Goal: Find specific page/section

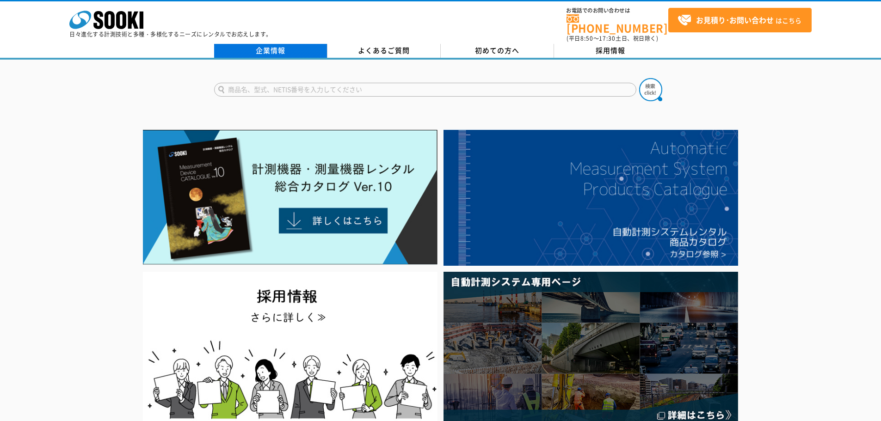
click at [286, 44] on link "企業情報" at bounding box center [270, 51] width 113 height 14
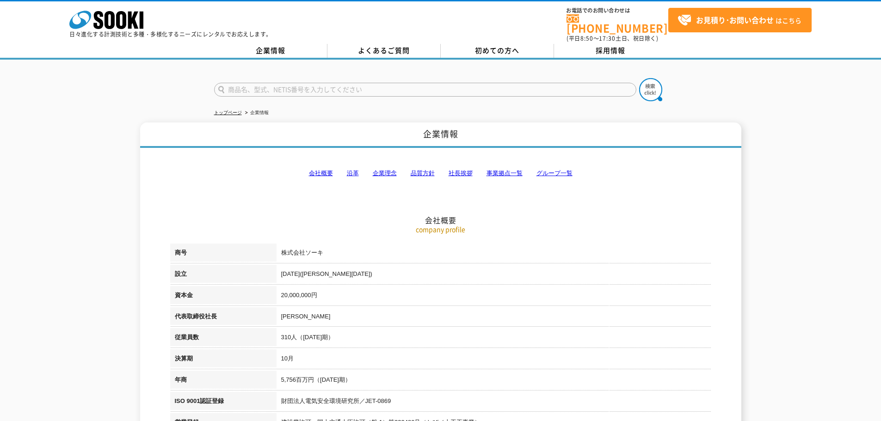
click at [497, 170] on link "事業拠点一覧" at bounding box center [505, 173] width 36 height 7
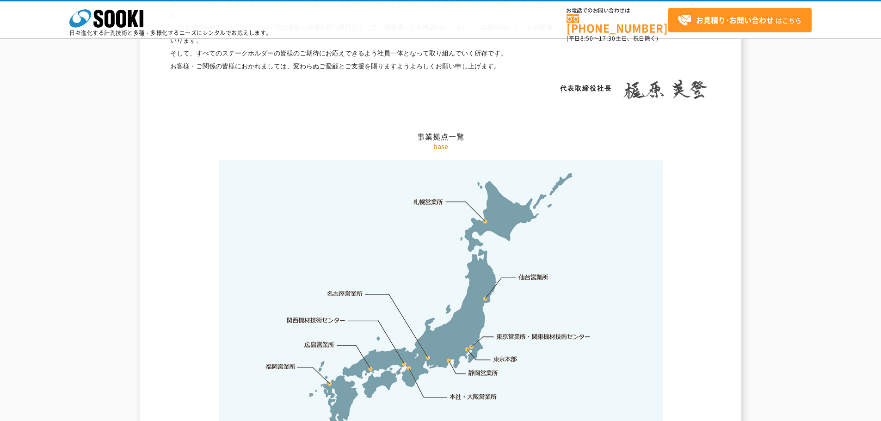
scroll to position [1857, 0]
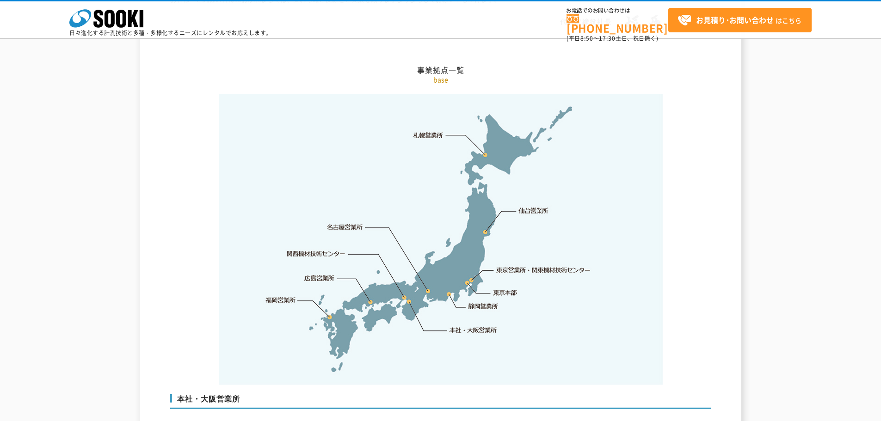
click at [286, 296] on link "福岡営業所" at bounding box center [280, 300] width 30 height 9
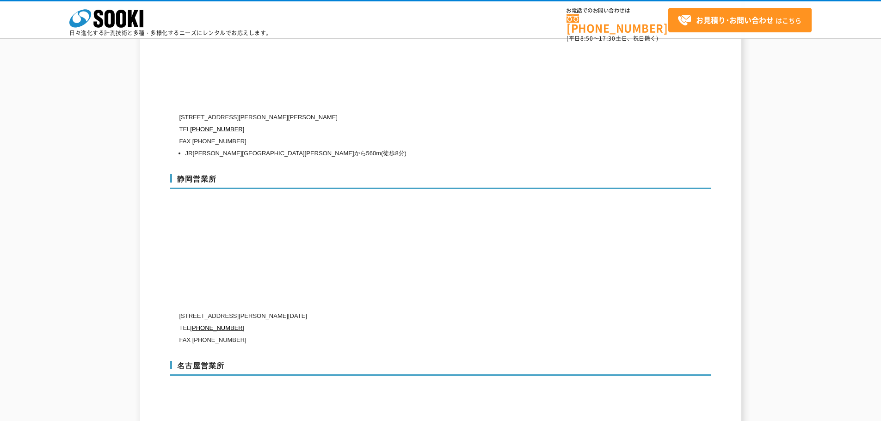
scroll to position [2898, 0]
